Goal: Obtain resource: Download file/media

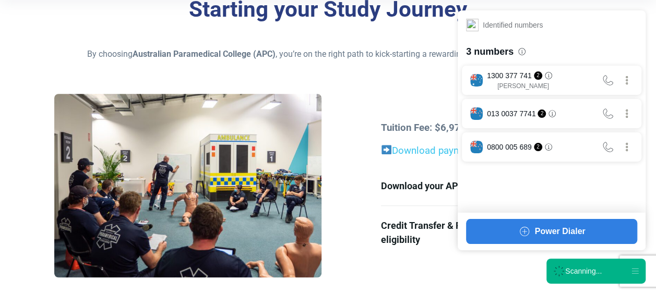
scroll to position [365, 0]
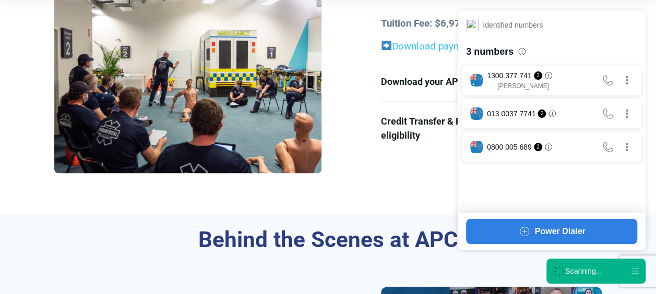
click at [585, 282] on div "Scanning..." at bounding box center [595, 271] width 99 height 25
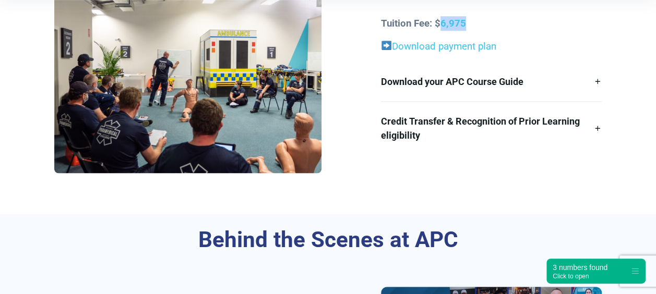
drag, startPoint x: 440, startPoint y: 26, endPoint x: 500, endPoint y: 23, distance: 60.1
click at [500, 23] on p "Tuition Fee: $6,975" at bounding box center [491, 23] width 221 height 15
drag, startPoint x: 500, startPoint y: 23, endPoint x: 478, endPoint y: 29, distance: 22.6
click at [478, 29] on p "Tuition Fee: $6,975" at bounding box center [491, 23] width 221 height 15
click at [479, 23] on p "Tuition Fee: $6,975" at bounding box center [491, 23] width 221 height 15
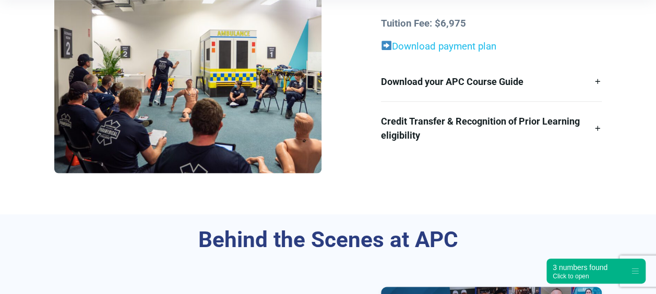
click at [457, 45] on link "Download payment plan" at bounding box center [444, 46] width 104 height 11
